Goal: Task Accomplishment & Management: Use online tool/utility

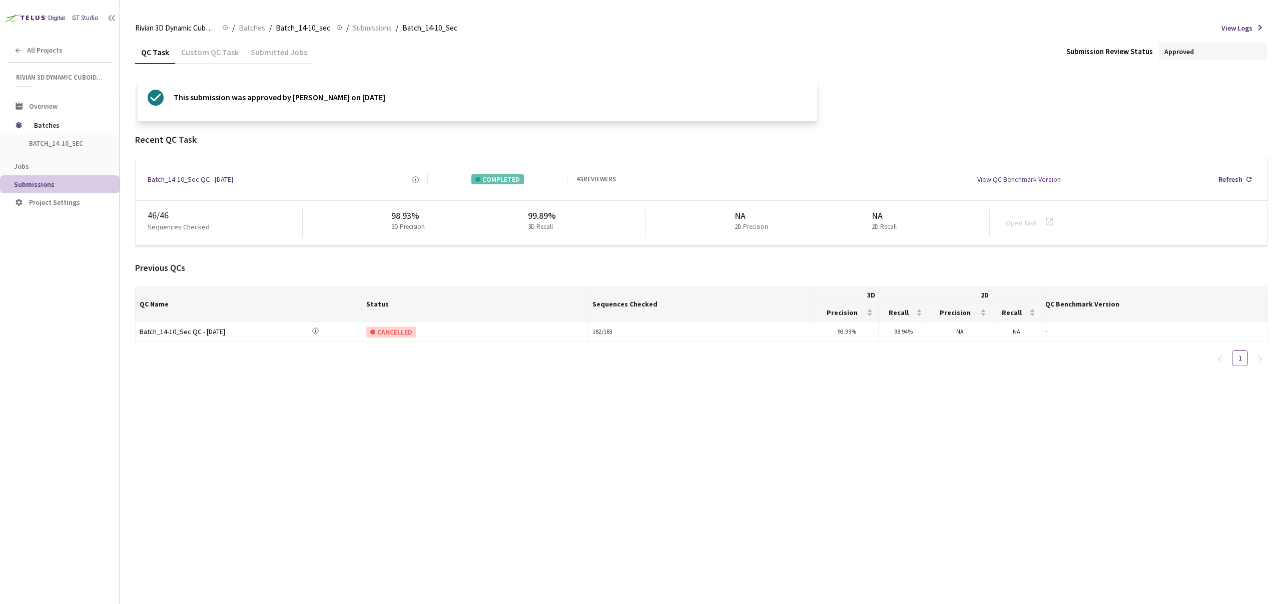
drag, startPoint x: 391, startPoint y: 373, endPoint x: 395, endPoint y: 367, distance: 7.2
click at [391, 373] on div "QC Name Status Sequences Checked 3D 2D QC Benchmark Version Precision Recall Pr…" at bounding box center [701, 330] width 1133 height 88
click at [243, 27] on span "Batches" at bounding box center [252, 28] width 27 height 12
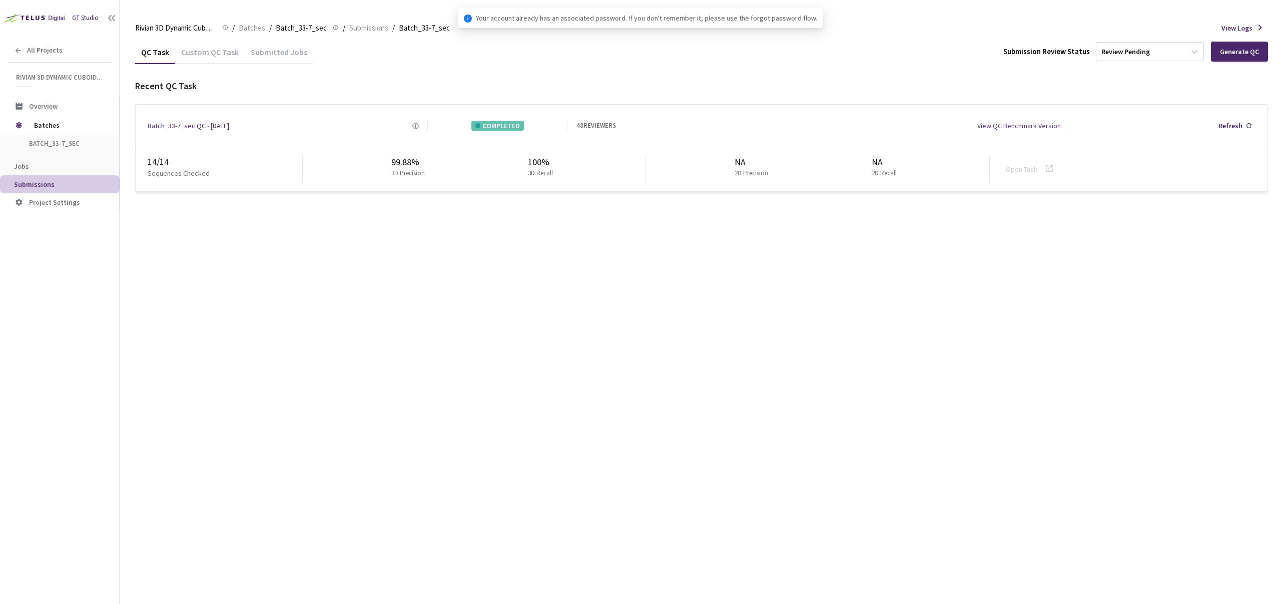
click at [194, 44] on div "Custom QC Task" at bounding box center [210, 51] width 70 height 22
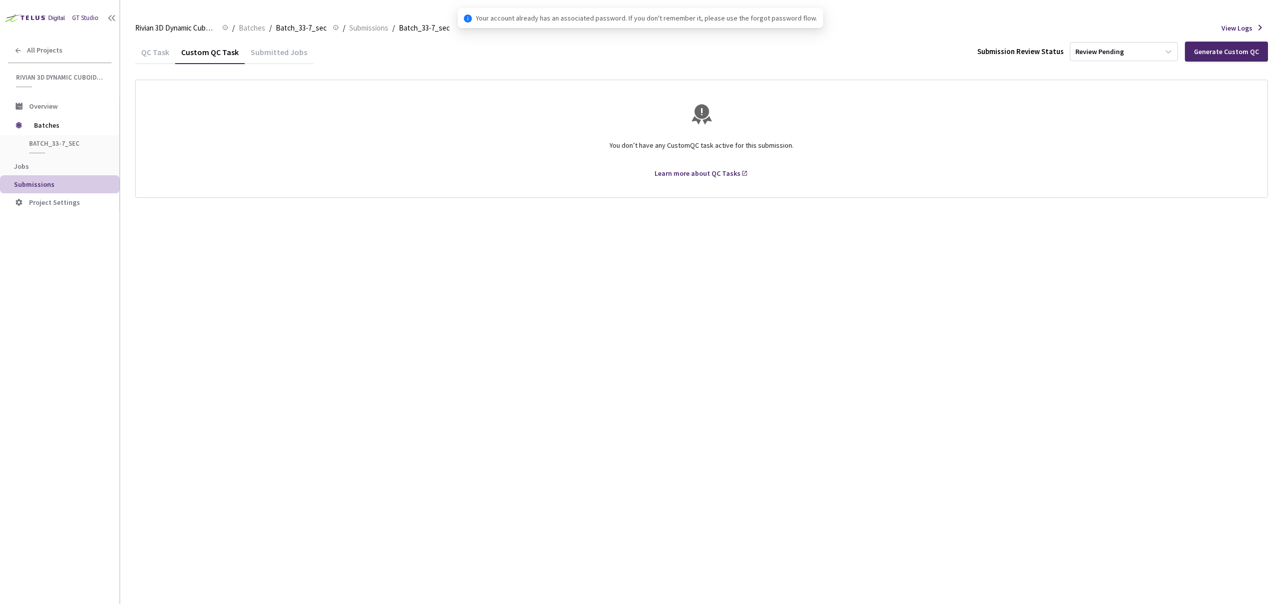
drag, startPoint x: 155, startPoint y: 55, endPoint x: 634, endPoint y: 6, distance: 482.0
click at [155, 55] on div "QC Task" at bounding box center [155, 55] width 40 height 17
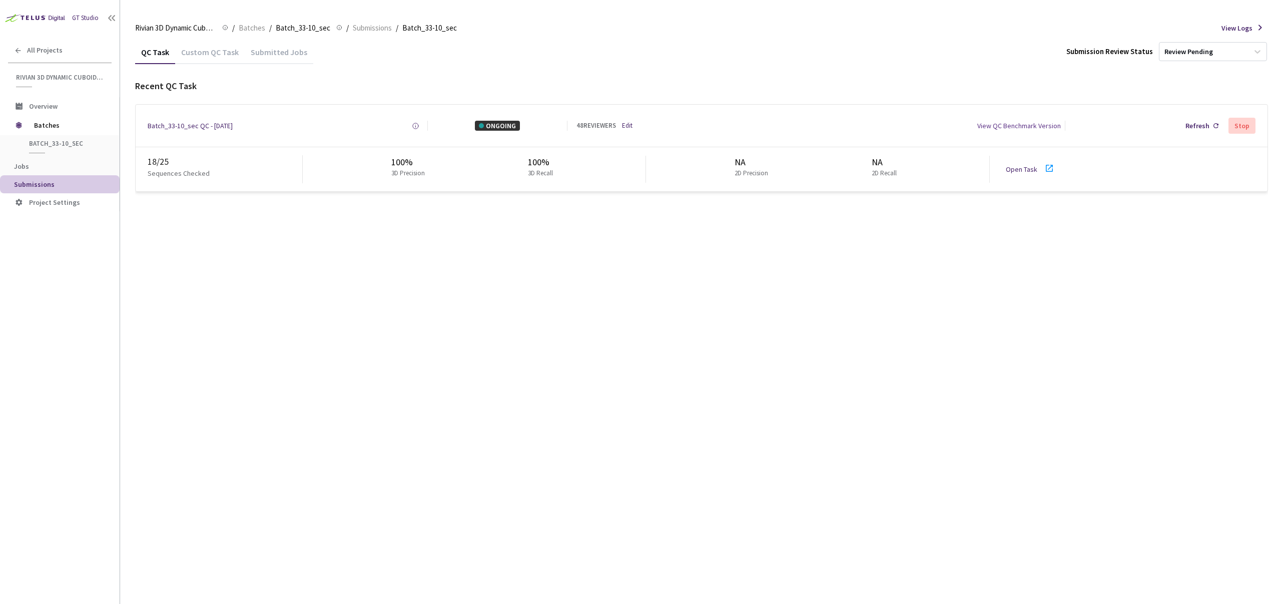
click at [678, 234] on div "QC Task Custom QC Task Submitted Jobs Submission Review Status Review Pending R…" at bounding box center [701, 321] width 1133 height 563
click at [1032, 167] on link "Open Task" at bounding box center [1022, 169] width 32 height 9
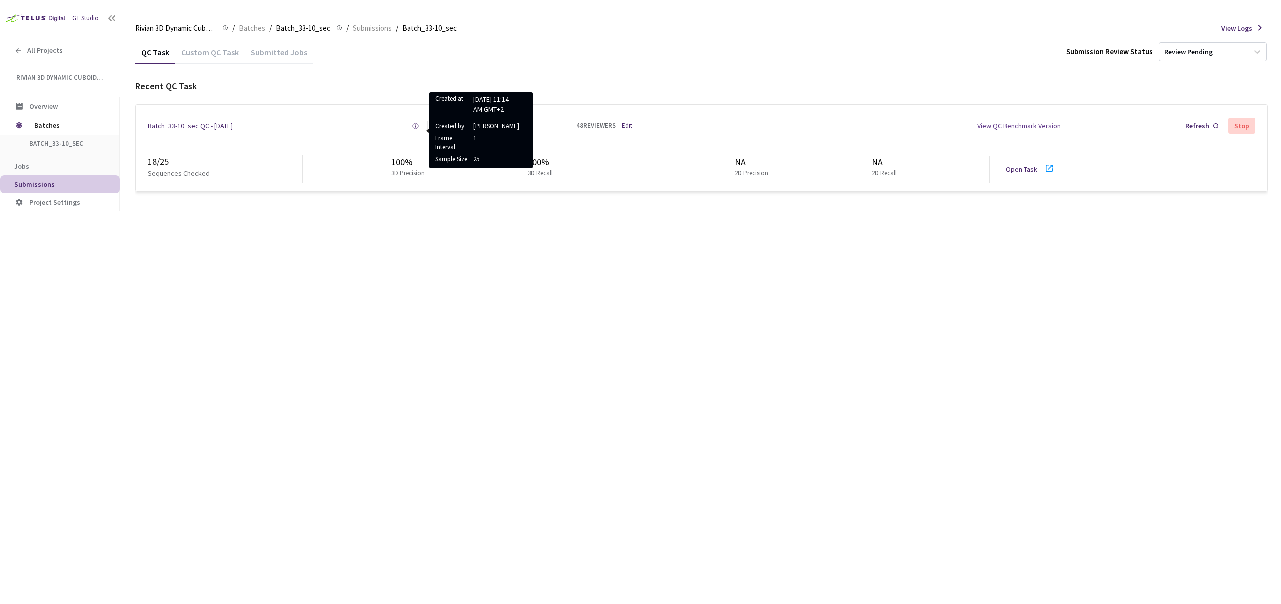
click at [625, 123] on link "Edit" at bounding box center [627, 126] width 11 height 10
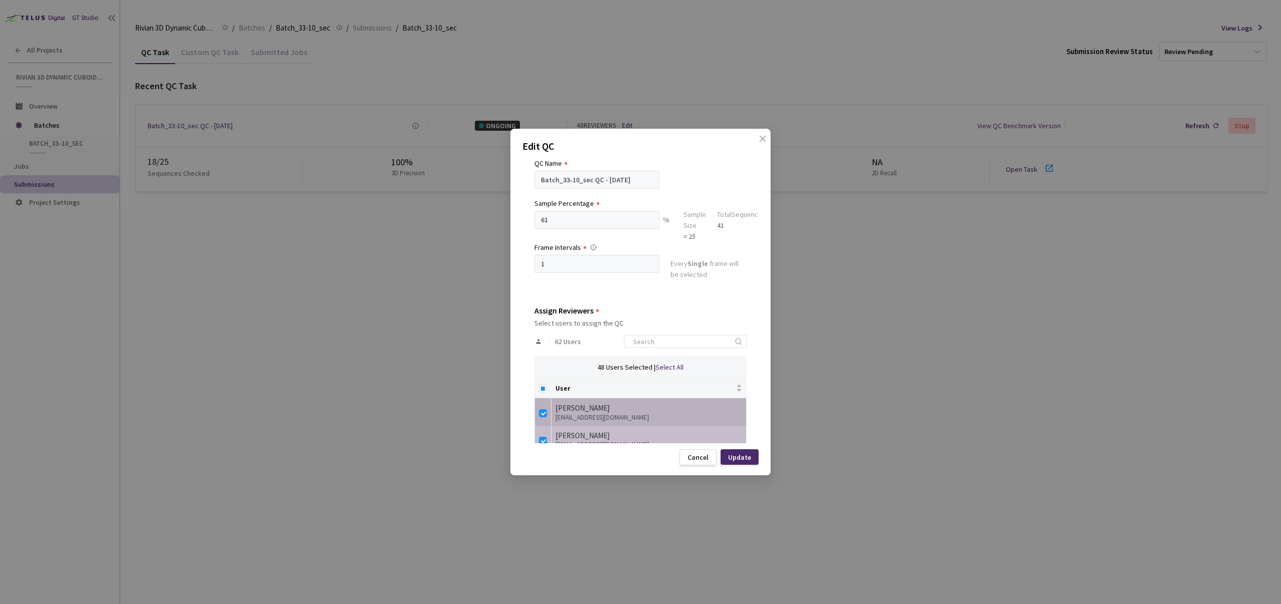
scroll to position [90, 0]
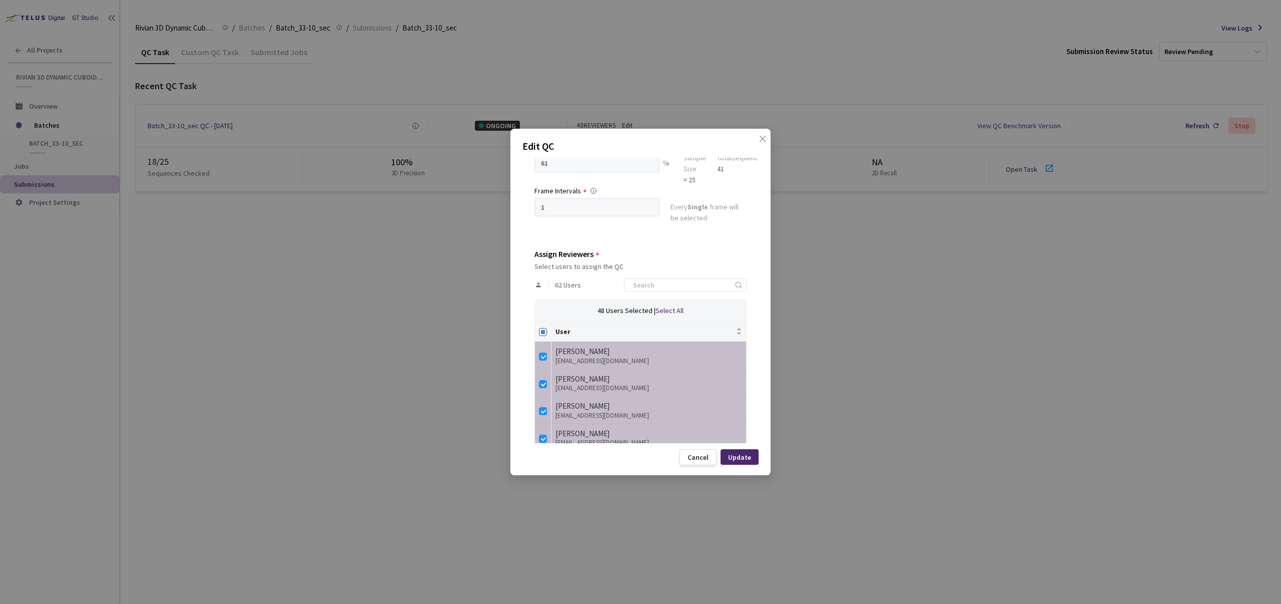
click at [541, 332] on input "Select all" at bounding box center [543, 332] width 8 height 8
checkbox input "true"
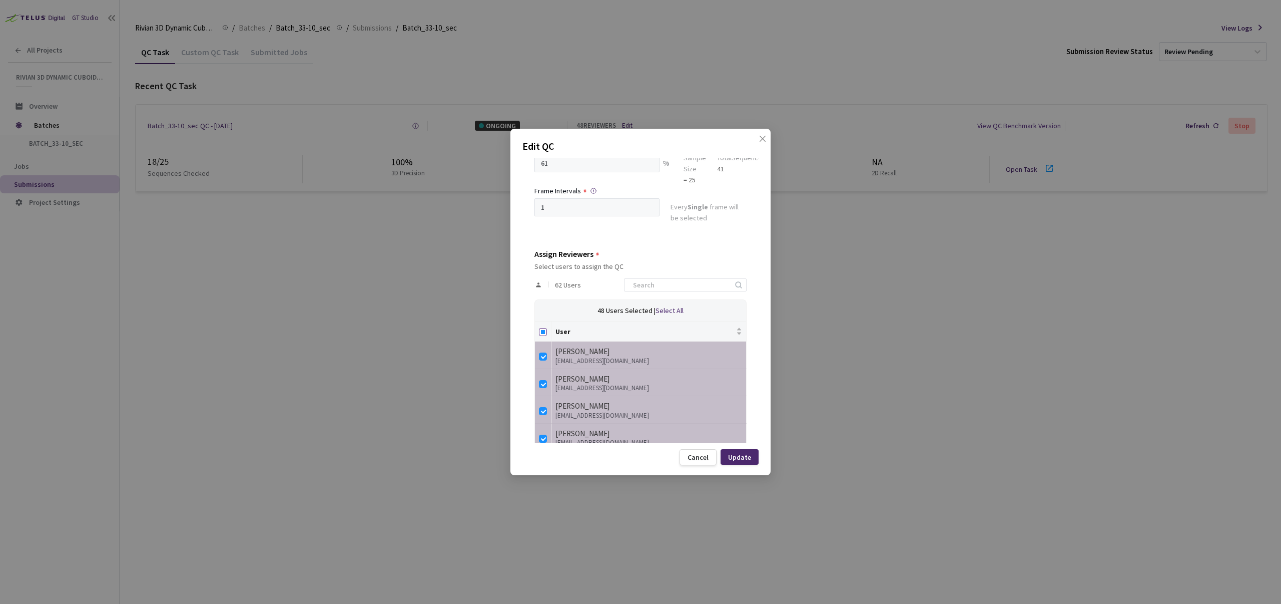
checkbox input "true"
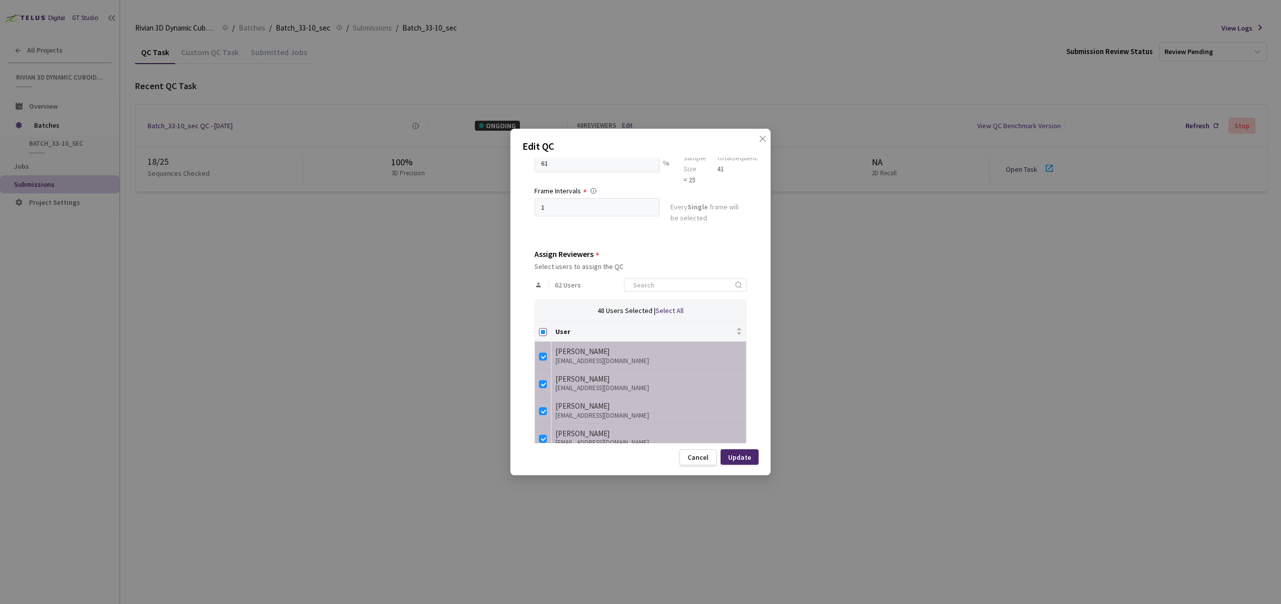
checkbox input "true"
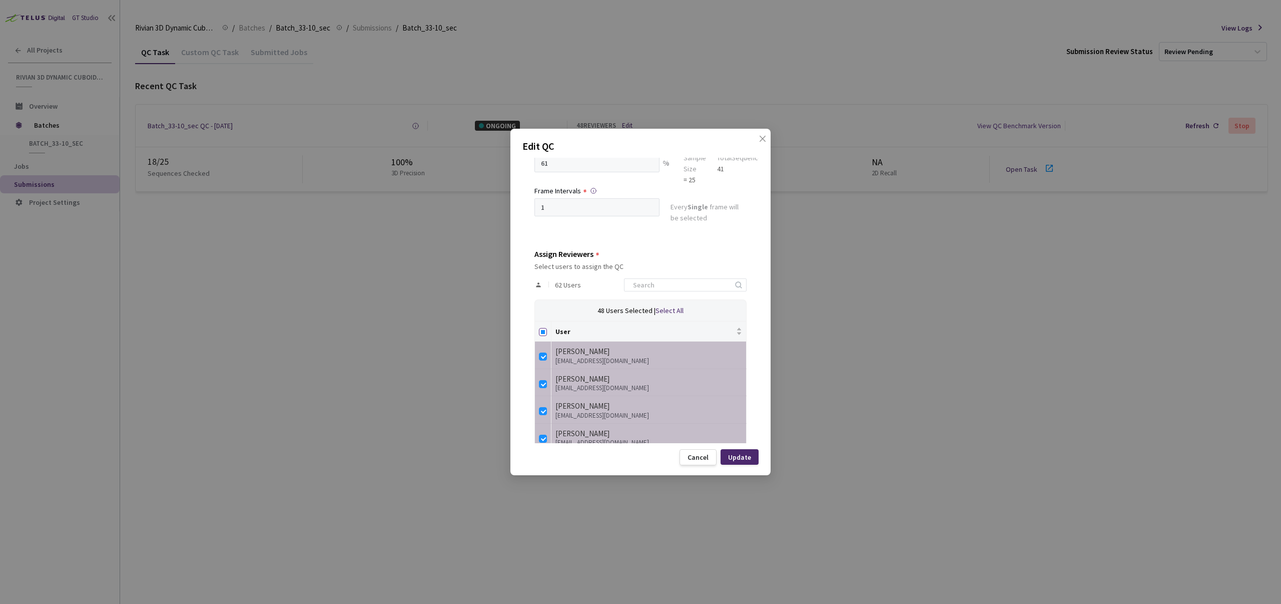
checkbox input "true"
click at [546, 332] on th at bounding box center [543, 331] width 17 height 20
click at [539, 329] on input "Select all" at bounding box center [543, 332] width 8 height 8
checkbox input "false"
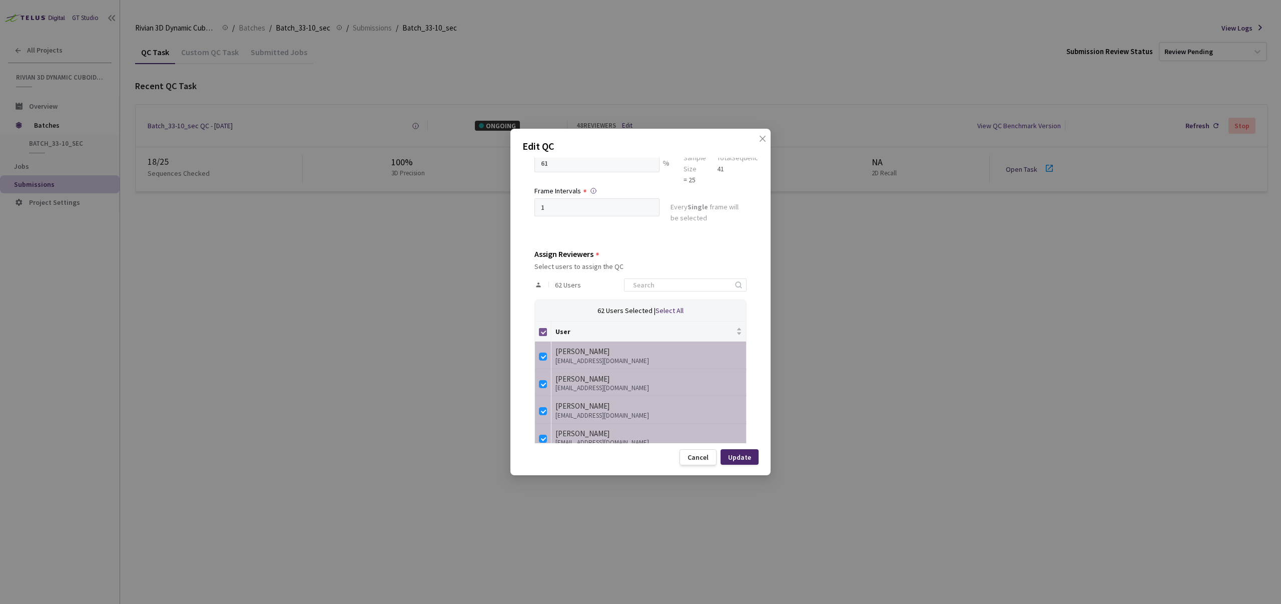
checkbox input "false"
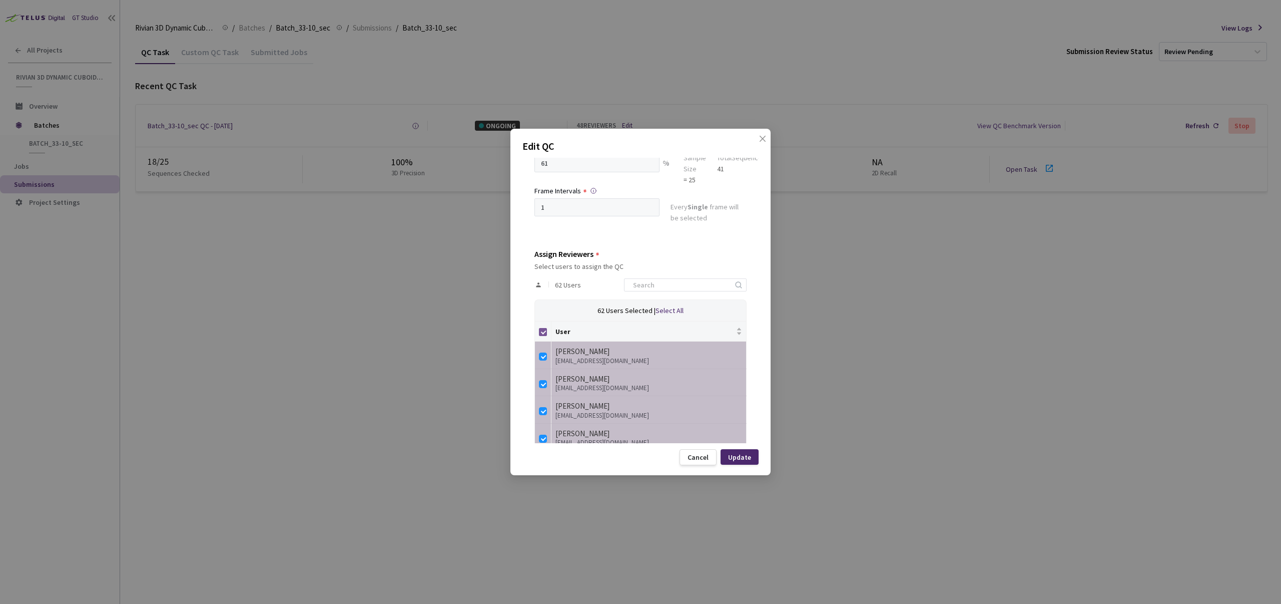
checkbox input "false"
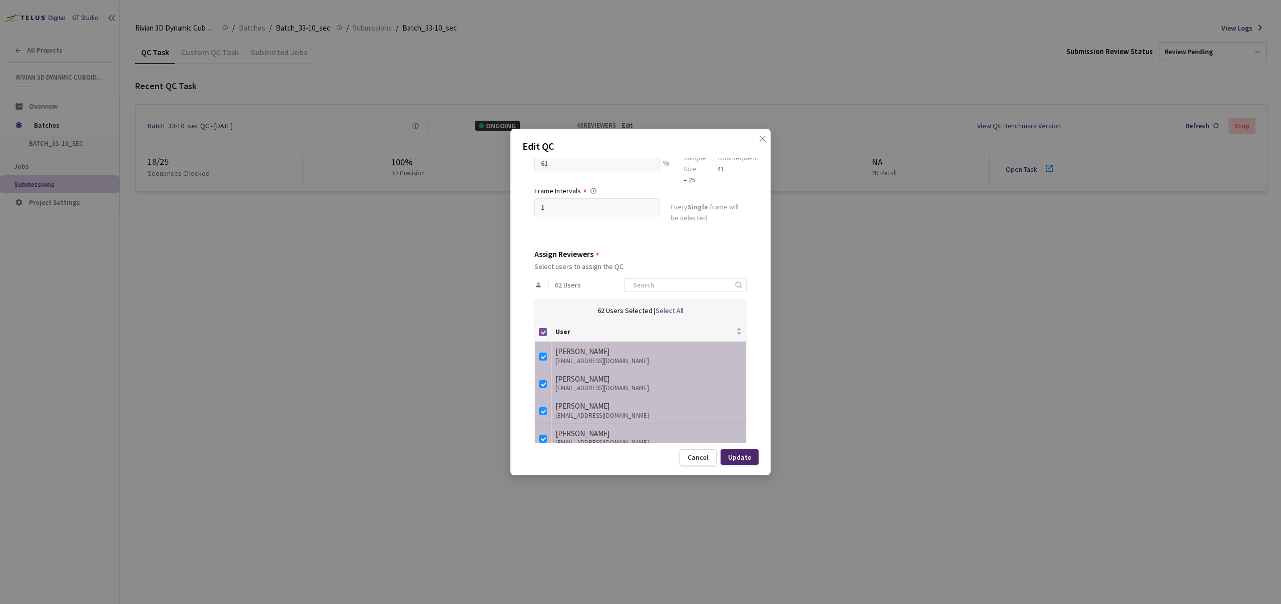
checkbox input "false"
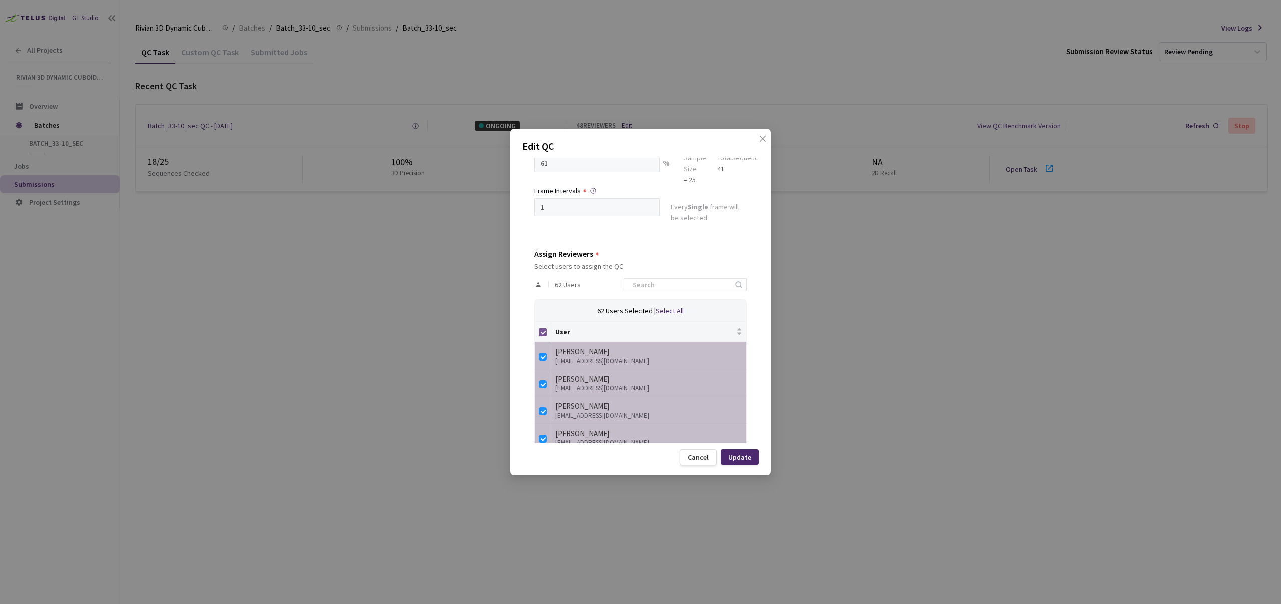
checkbox input "false"
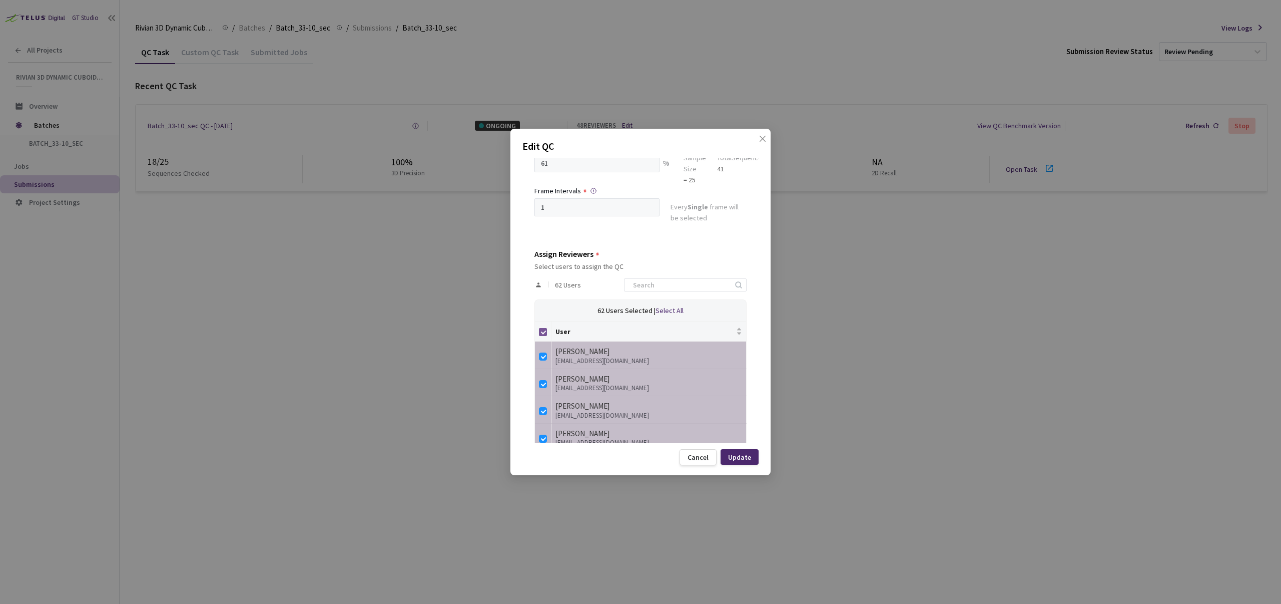
checkbox input "false"
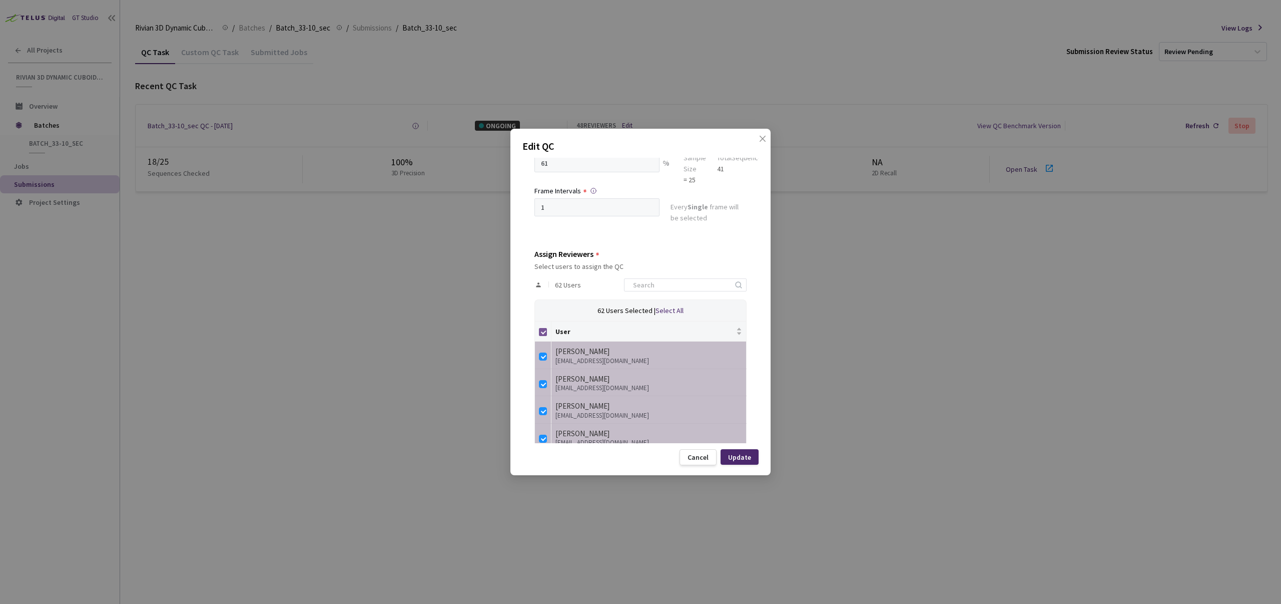
checkbox input "false"
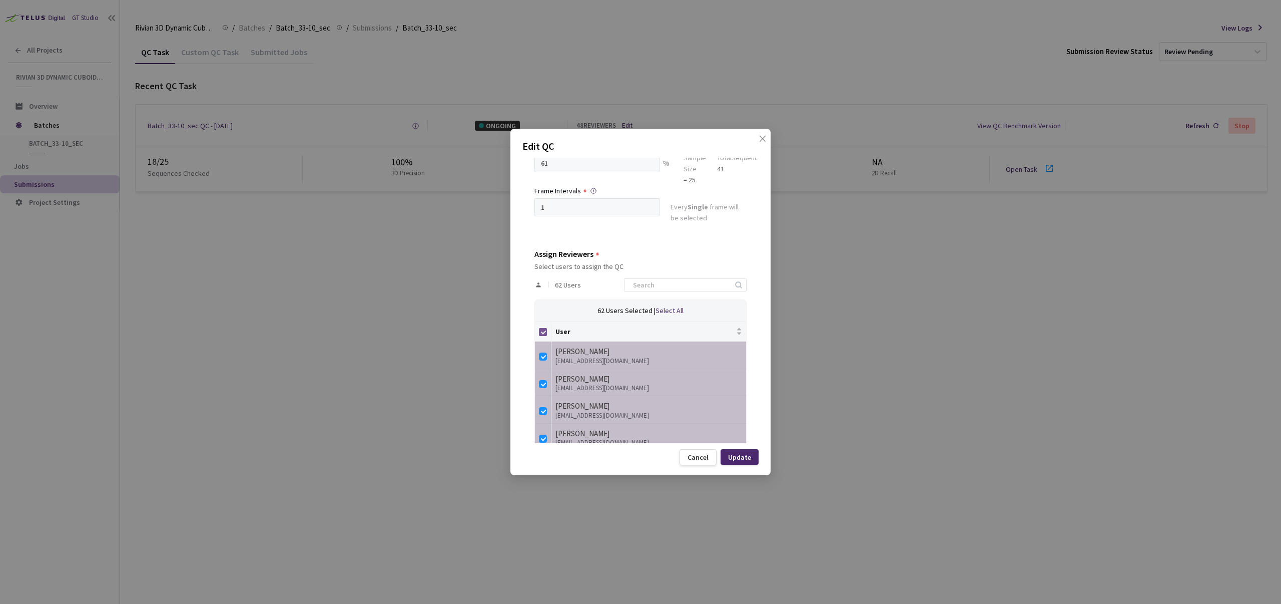
checkbox input "false"
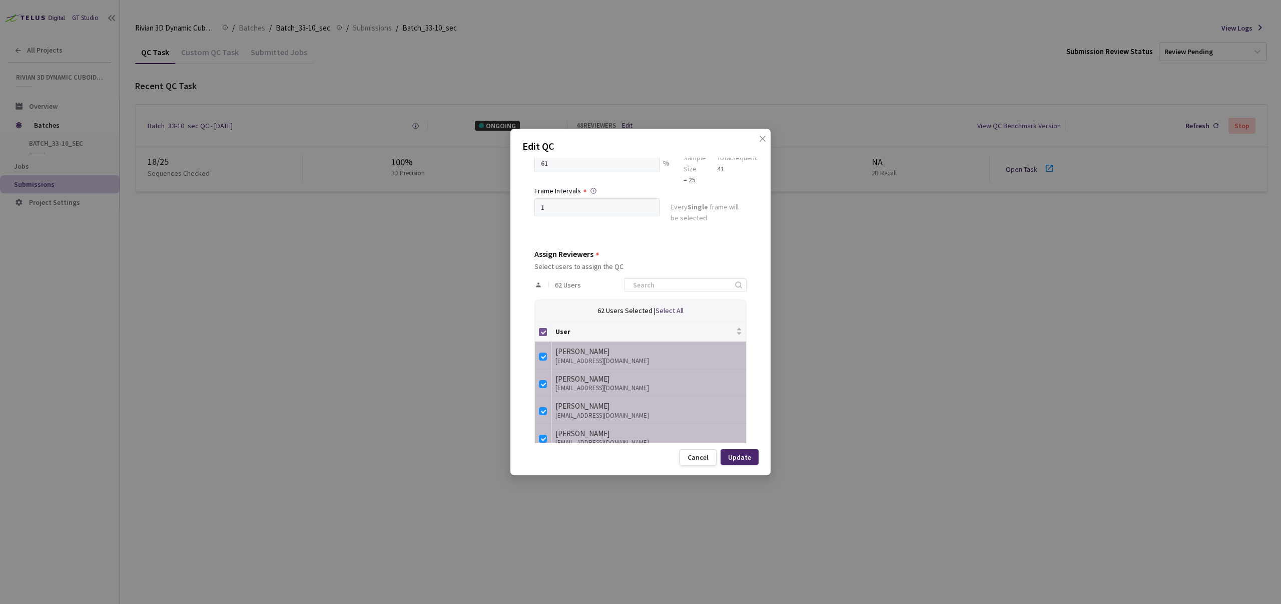
checkbox input "false"
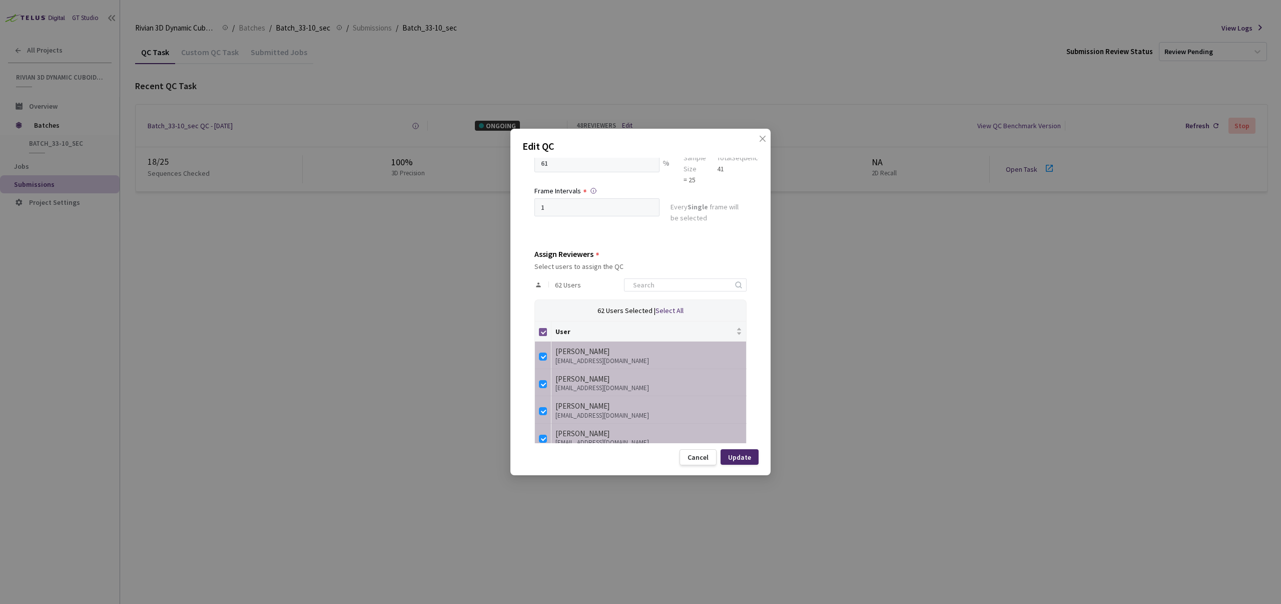
checkbox input "false"
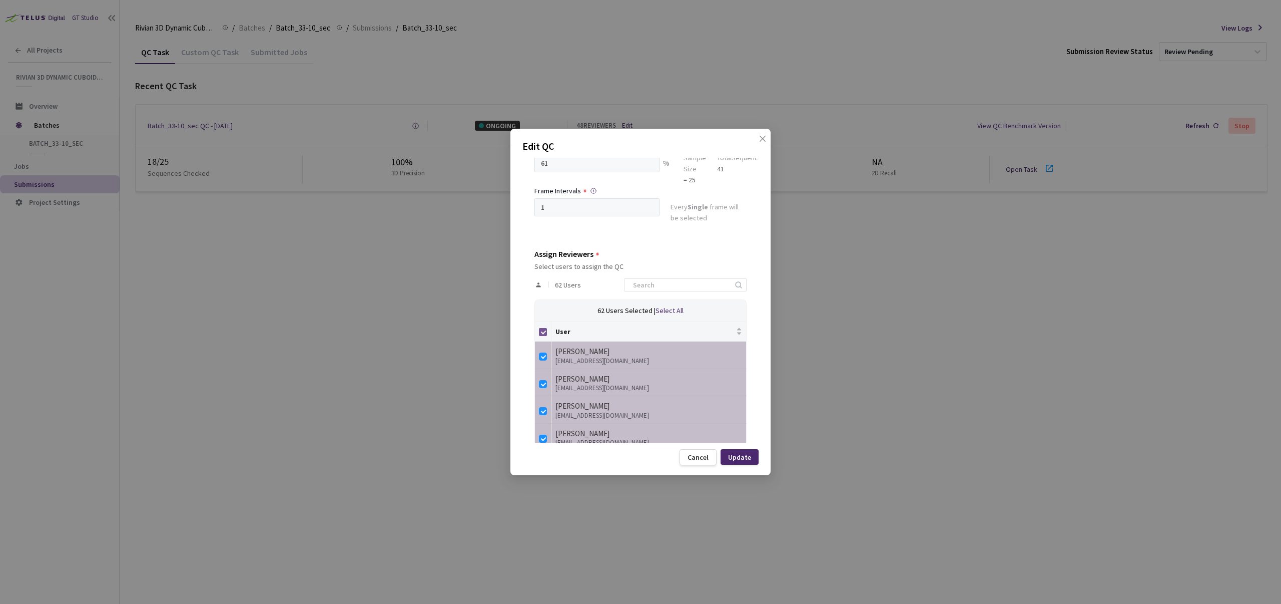
checkbox input "false"
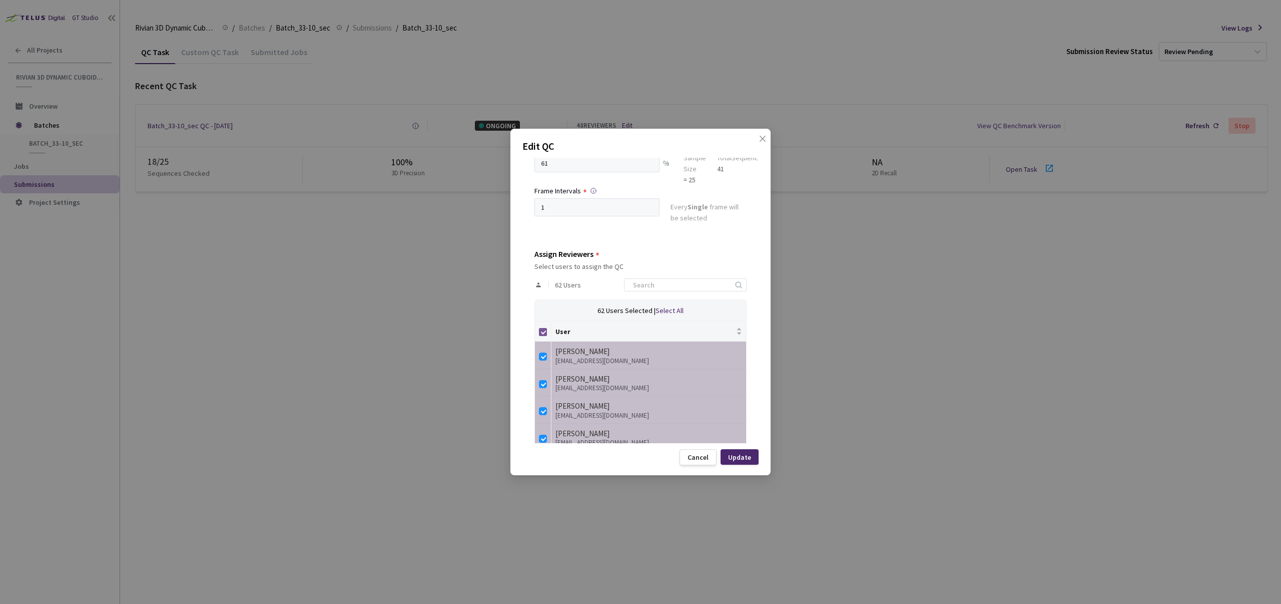
checkbox input "false"
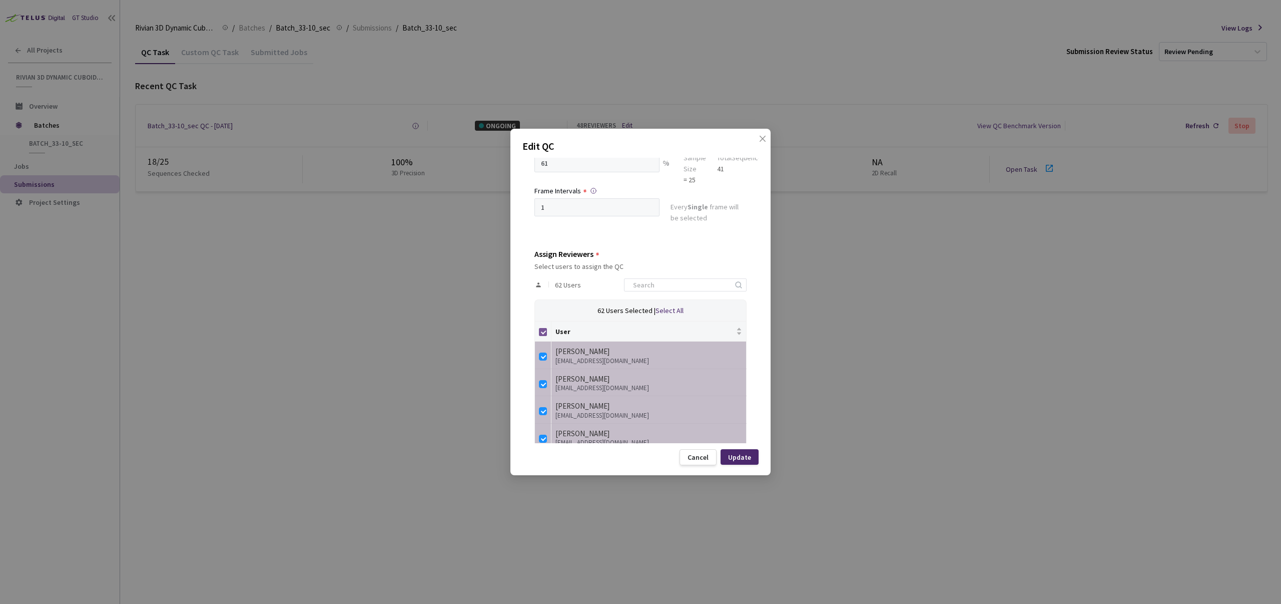
checkbox input "false"
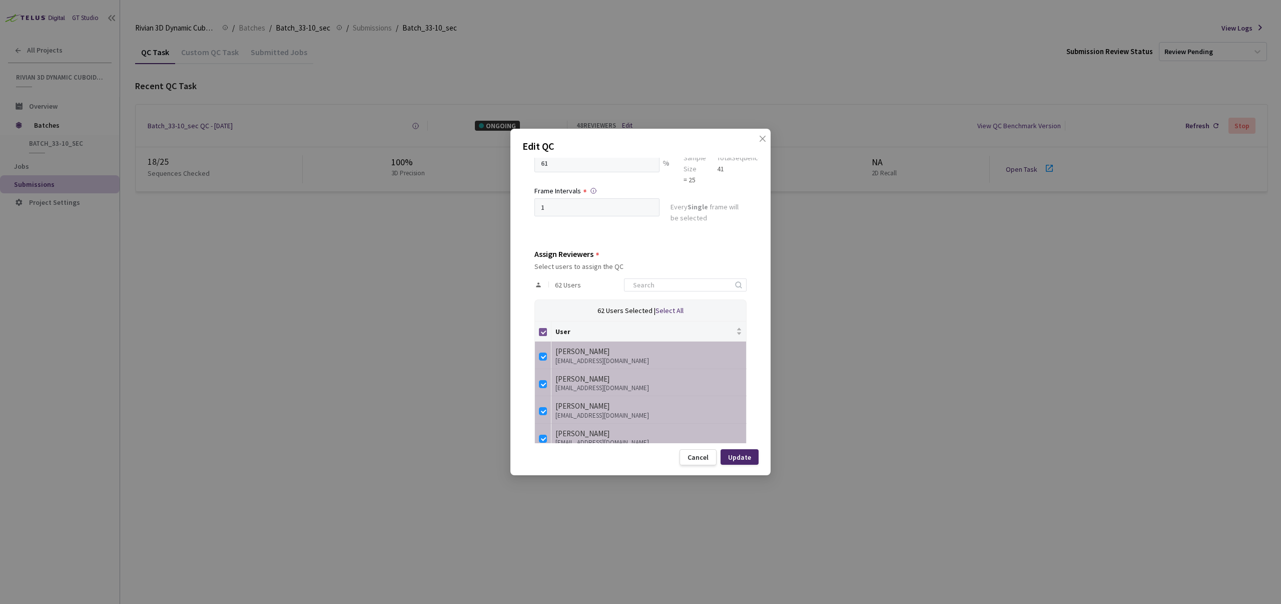
checkbox input "false"
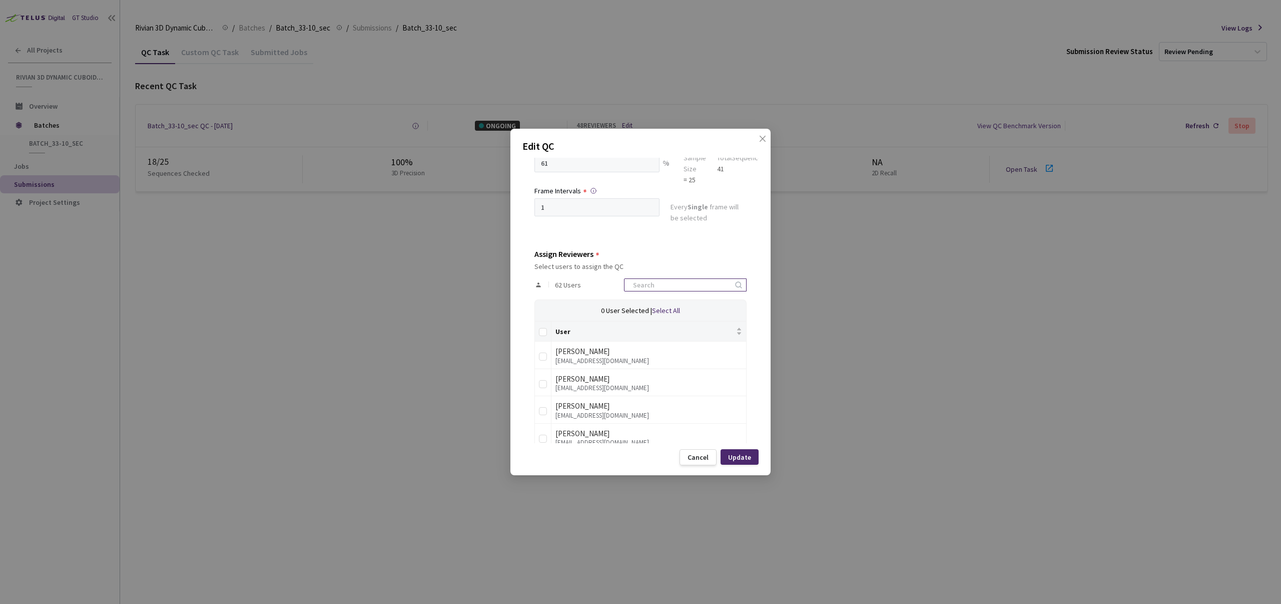
click at [676, 279] on input at bounding box center [680, 285] width 107 height 12
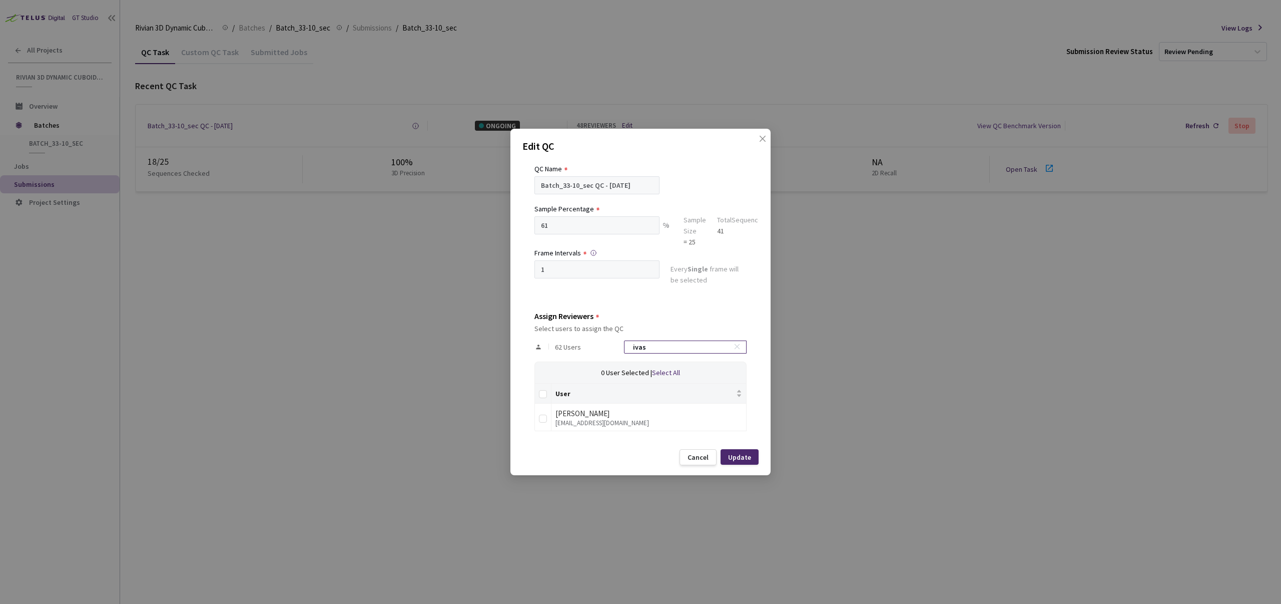
scroll to position [28, 0]
type input "ivas"
click at [541, 422] on input "checkbox" at bounding box center [543, 418] width 8 height 8
checkbox input "true"
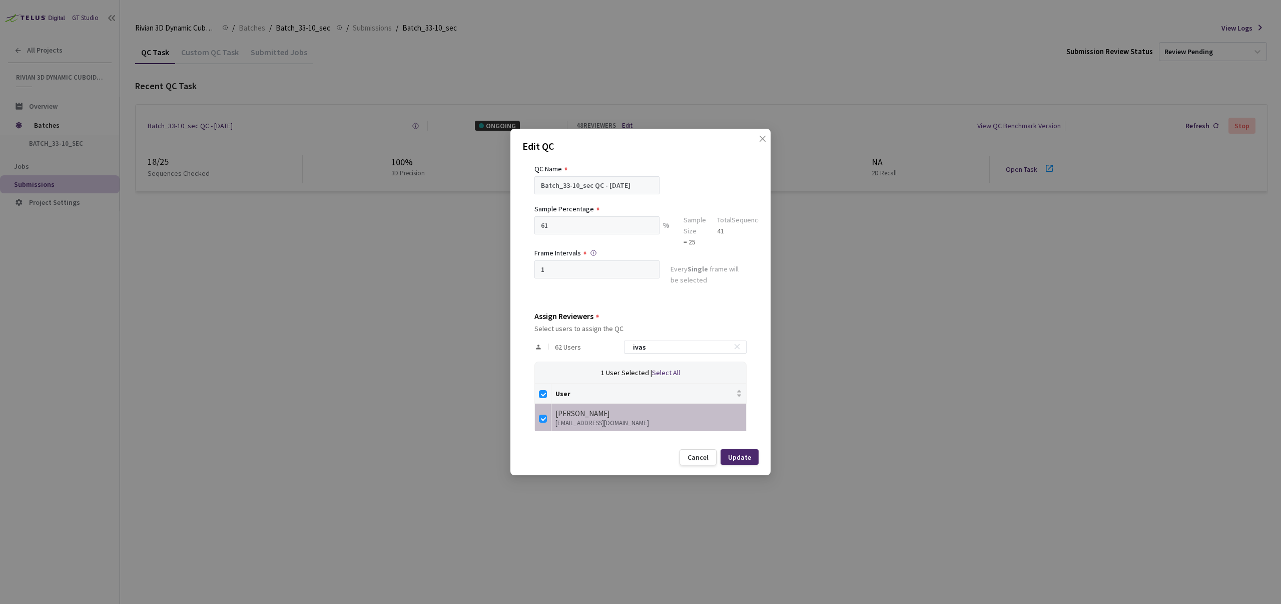
click at [597, 461] on div "Cancel Update" at bounding box center [640, 457] width 236 height 16
click at [742, 453] on div "Update" at bounding box center [739, 457] width 23 height 8
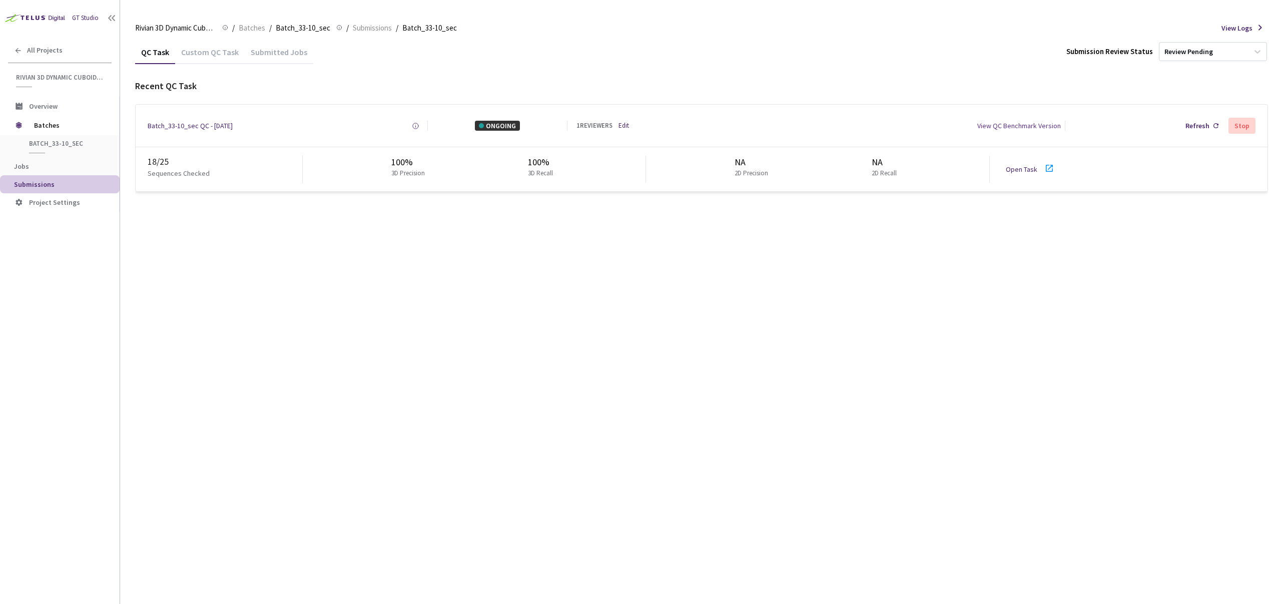
click at [474, 246] on div "QC Task Custom QC Task Submitted Jobs Submission Review Status Review Pending R…" at bounding box center [701, 321] width 1133 height 563
